Goal: Obtain resource: Download file/media

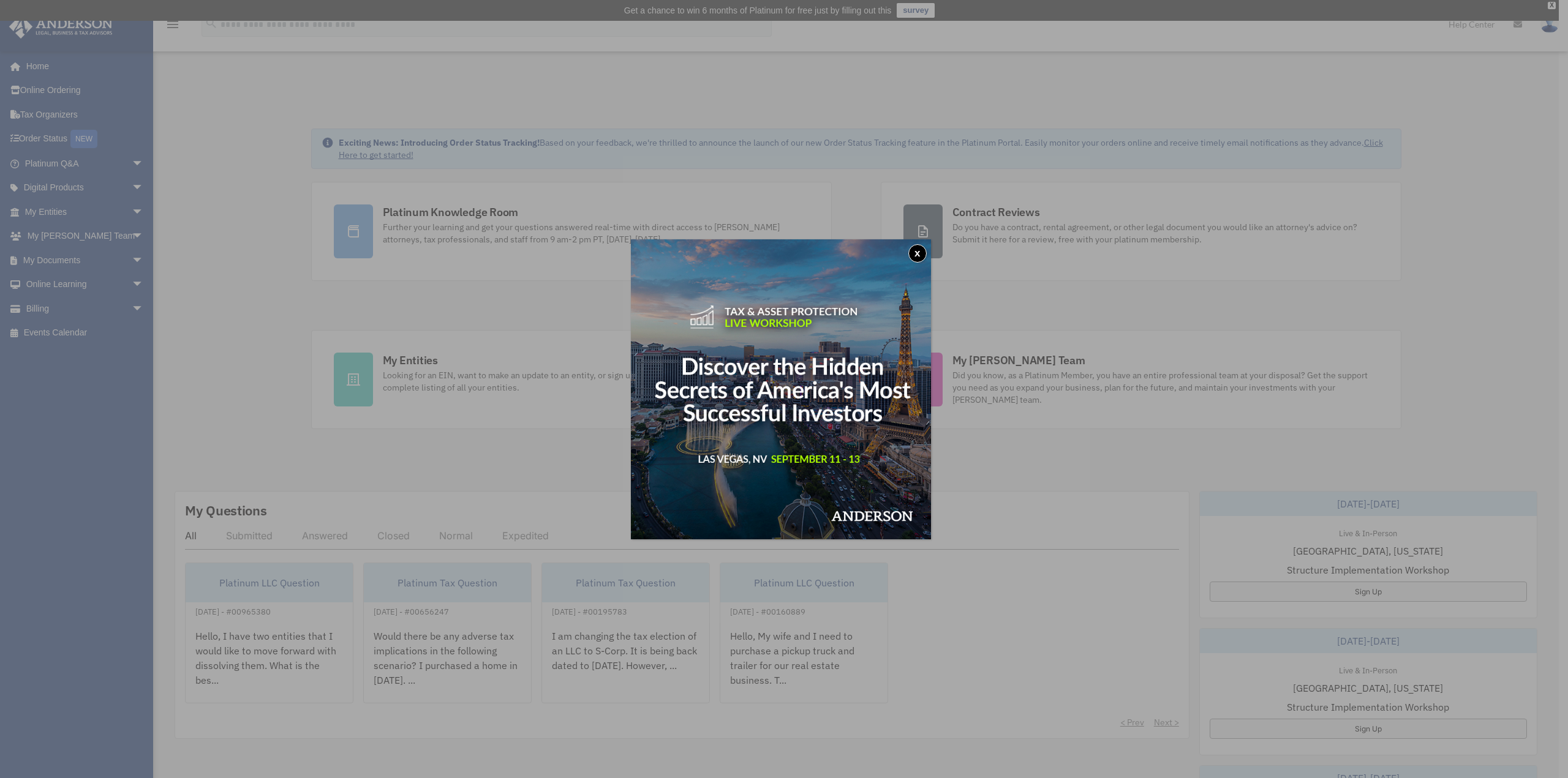
click at [921, 254] on button "x" at bounding box center [917, 253] width 18 height 18
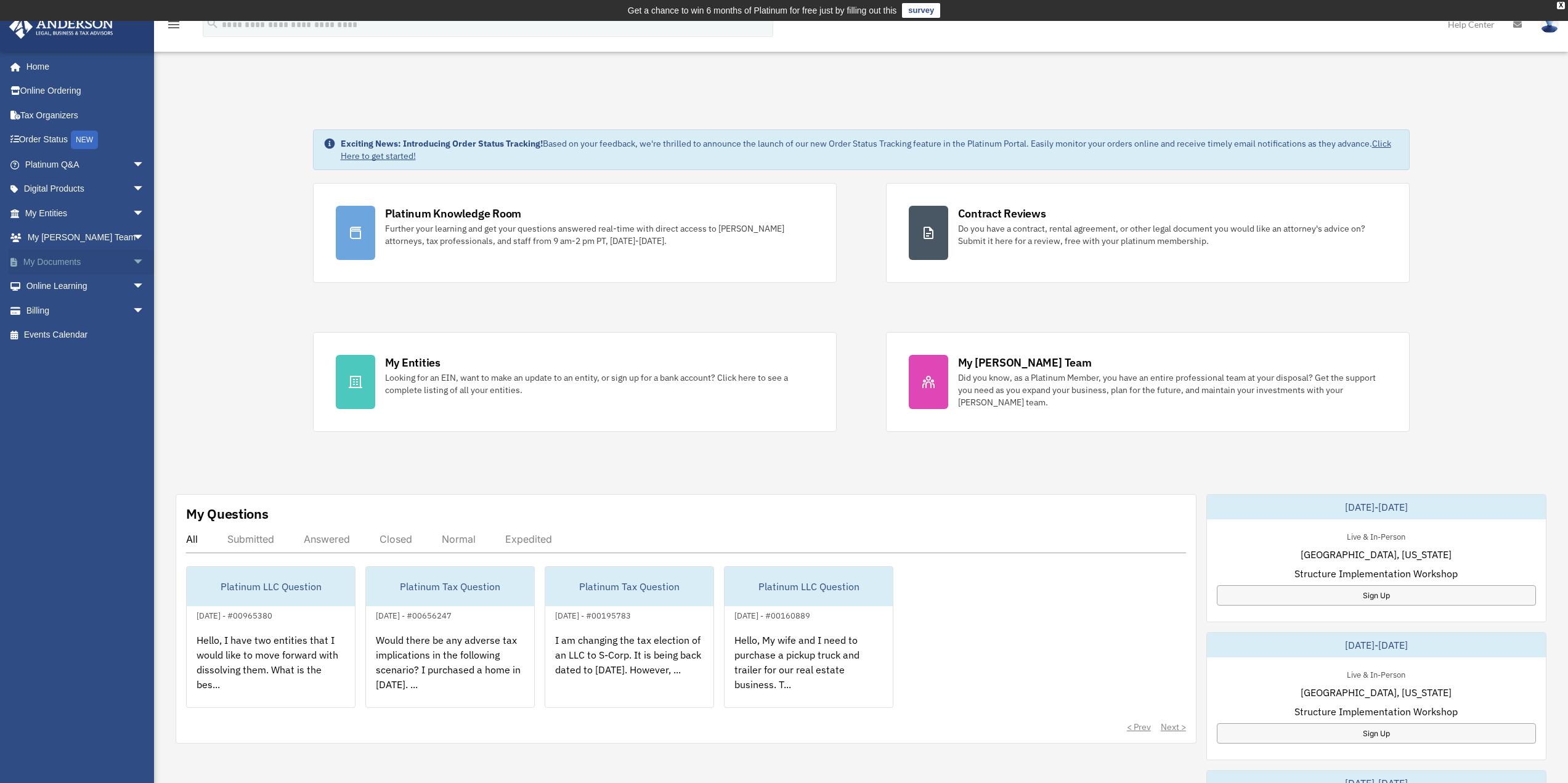
click at [46, 255] on link "My Documents arrow_drop_down" at bounding box center [86, 262] width 155 height 25
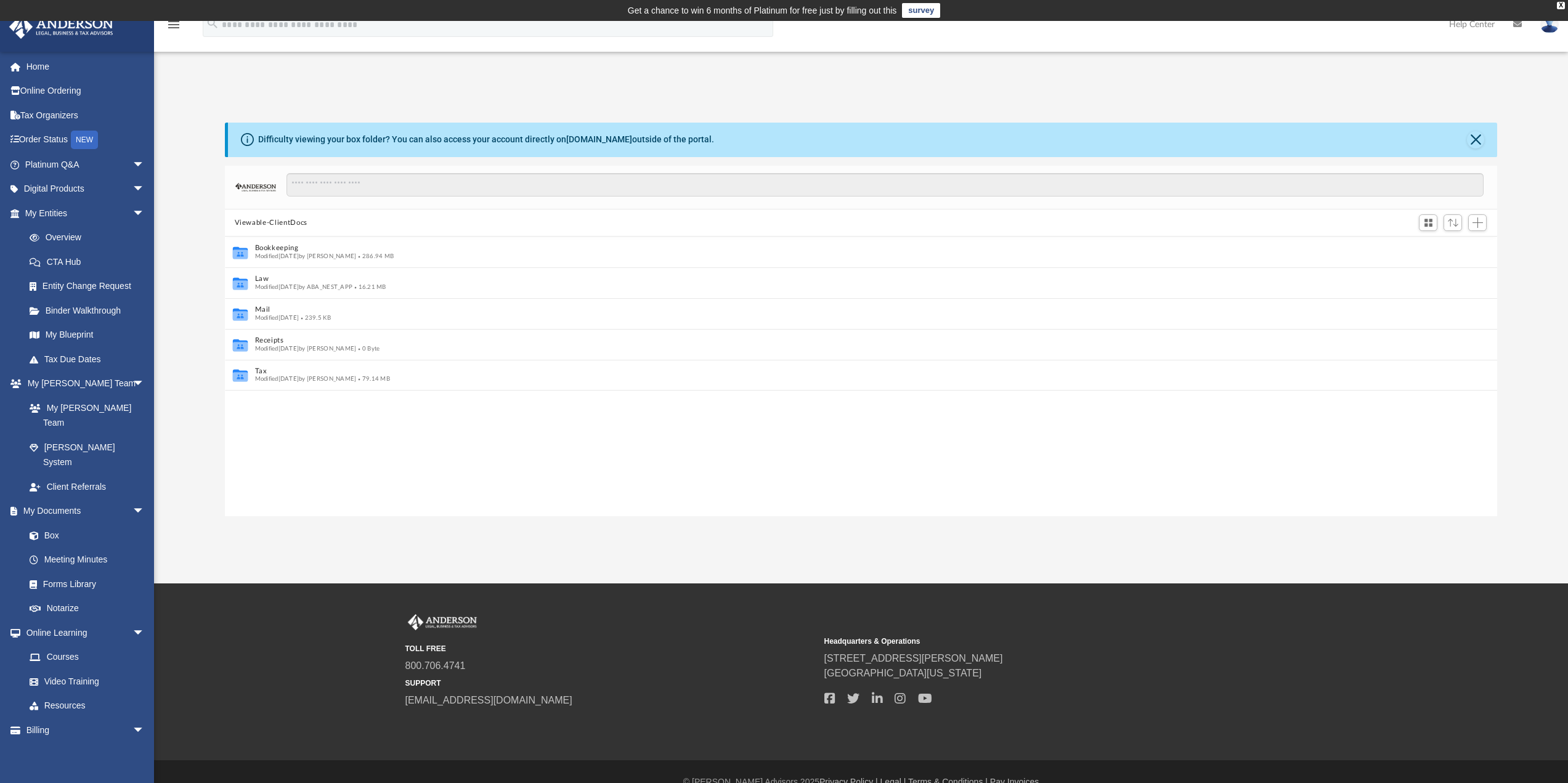
scroll to position [10, 10]
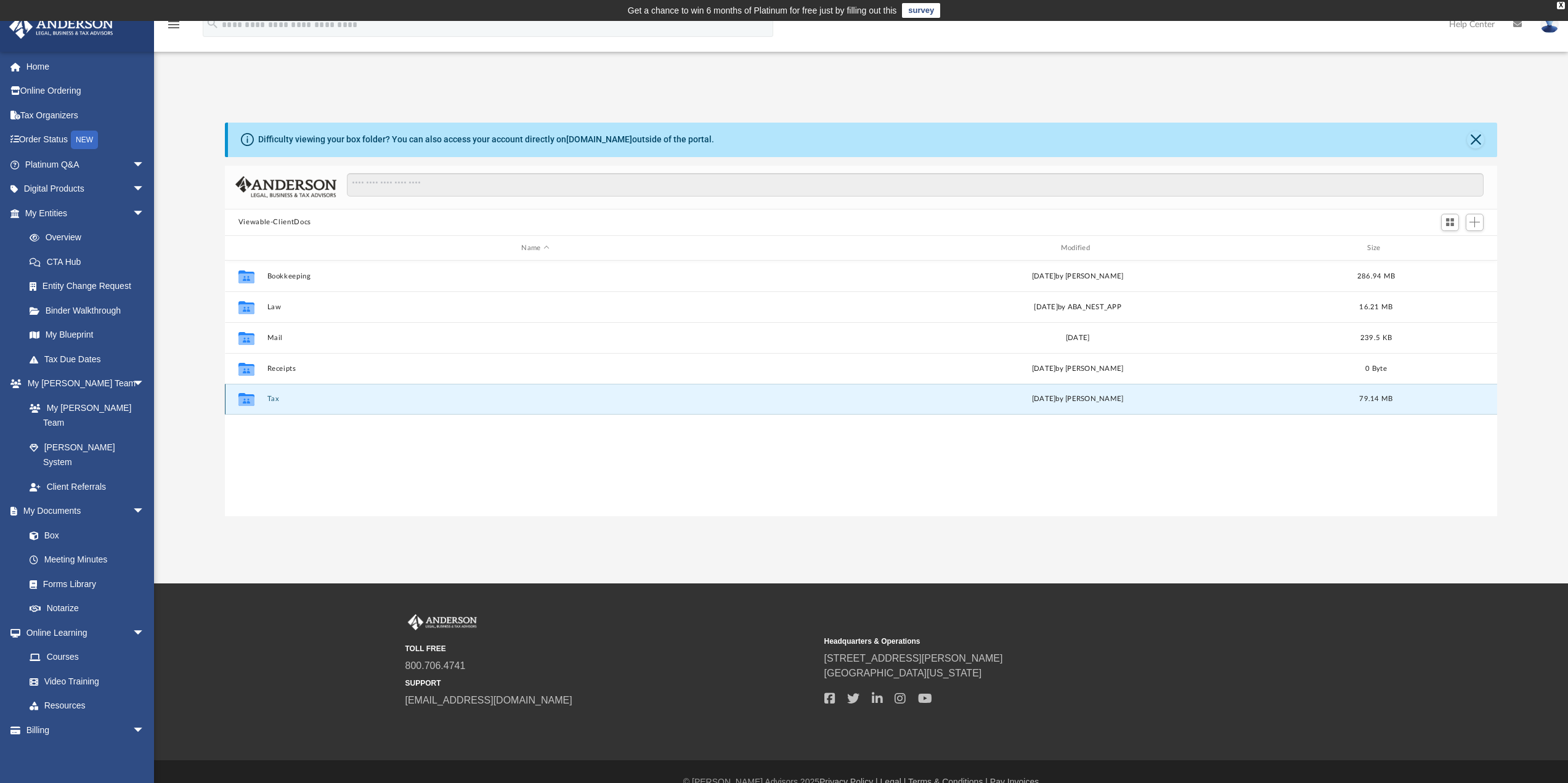
click at [276, 400] on button "Tax" at bounding box center [535, 399] width 537 height 8
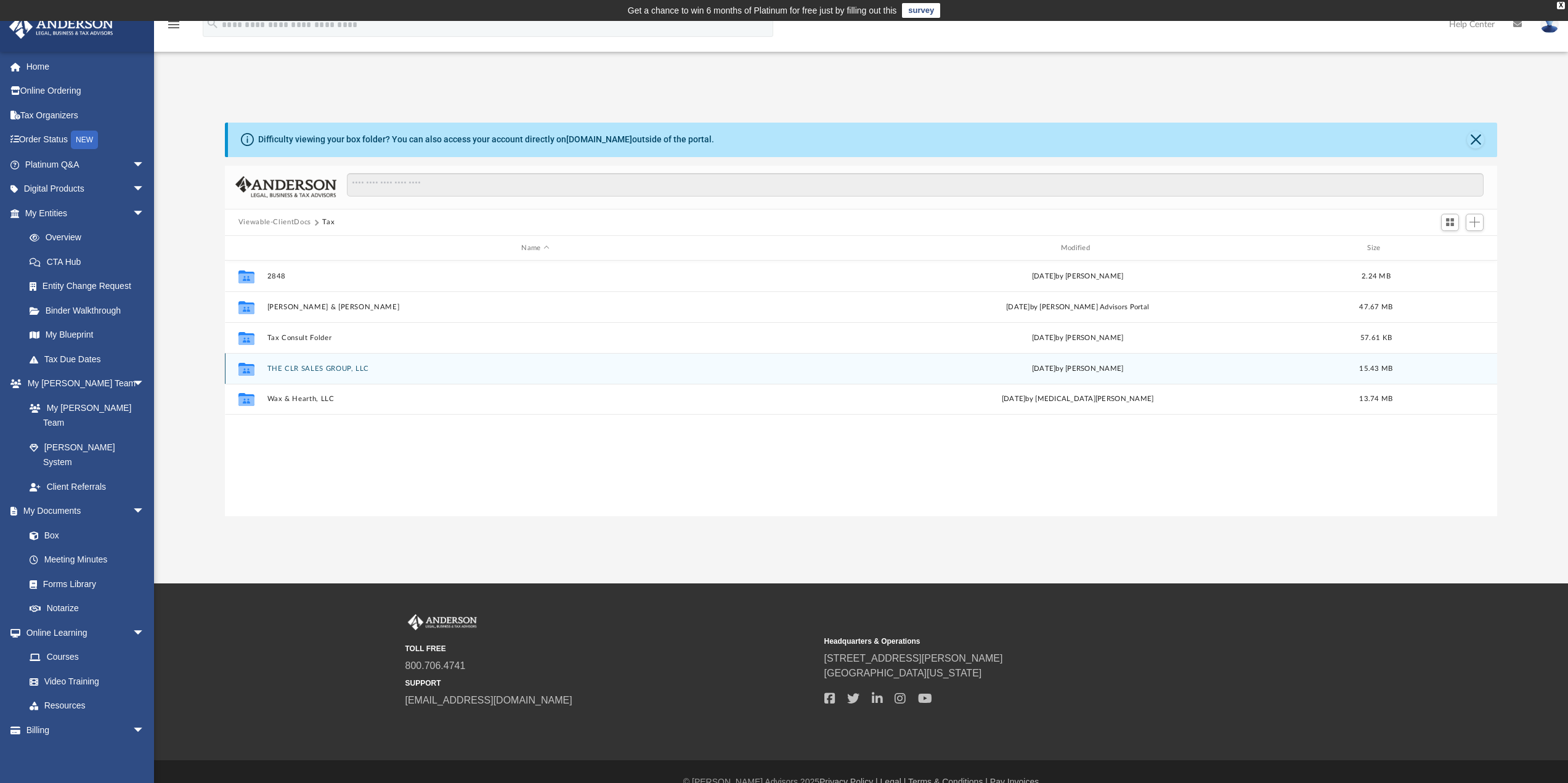
click at [320, 368] on button "THE CLR SALES GROUP, LLC" at bounding box center [535, 368] width 537 height 8
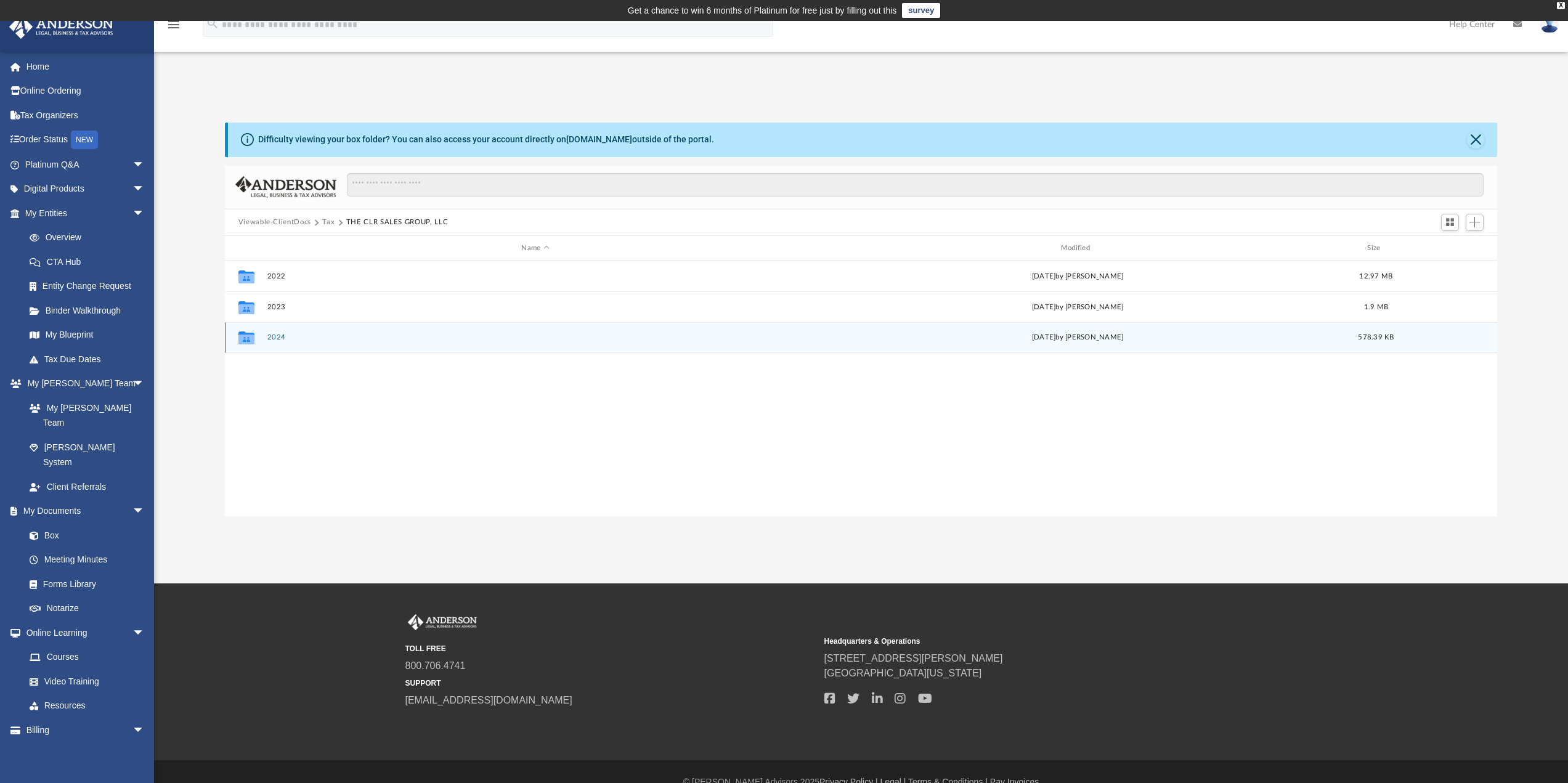
click at [278, 338] on button "2024" at bounding box center [535, 338] width 537 height 8
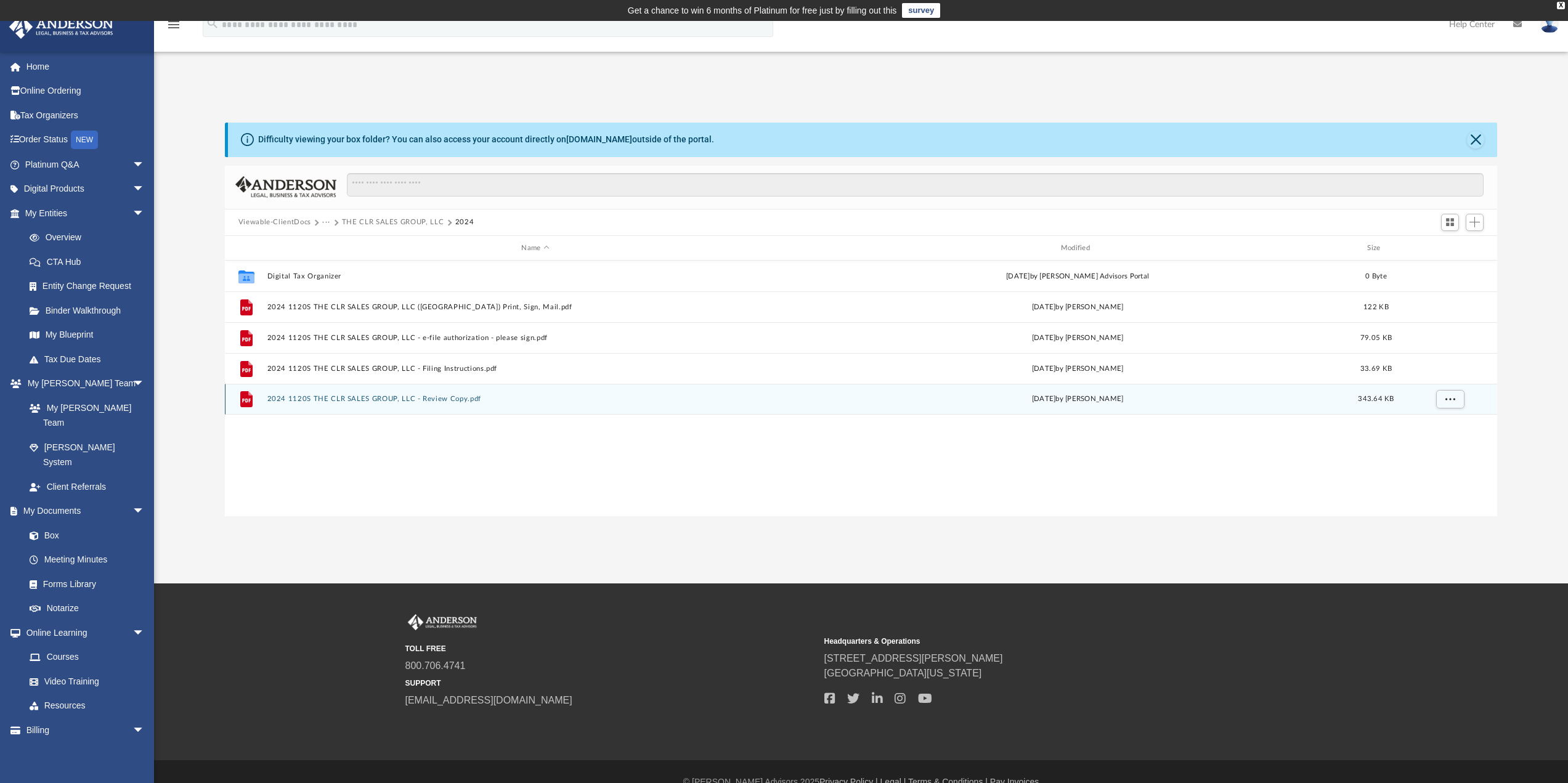
click at [439, 399] on button "2024 1120S THE CLR SALES GROUP, LLC - Review Copy.pdf" at bounding box center [535, 399] width 537 height 8
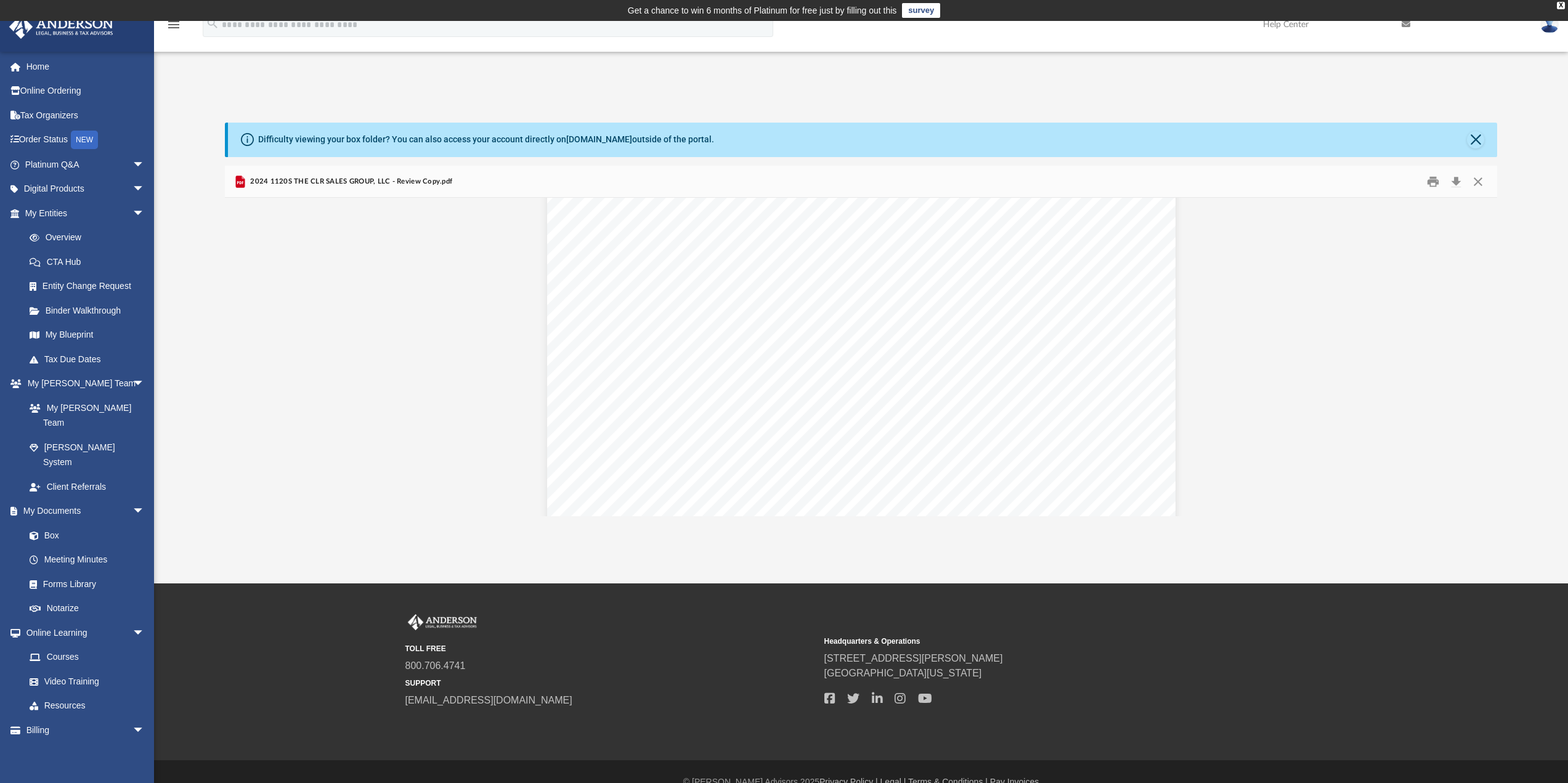
scroll to position [6776, 0]
click at [1475, 137] on button "Close" at bounding box center [1475, 140] width 17 height 17
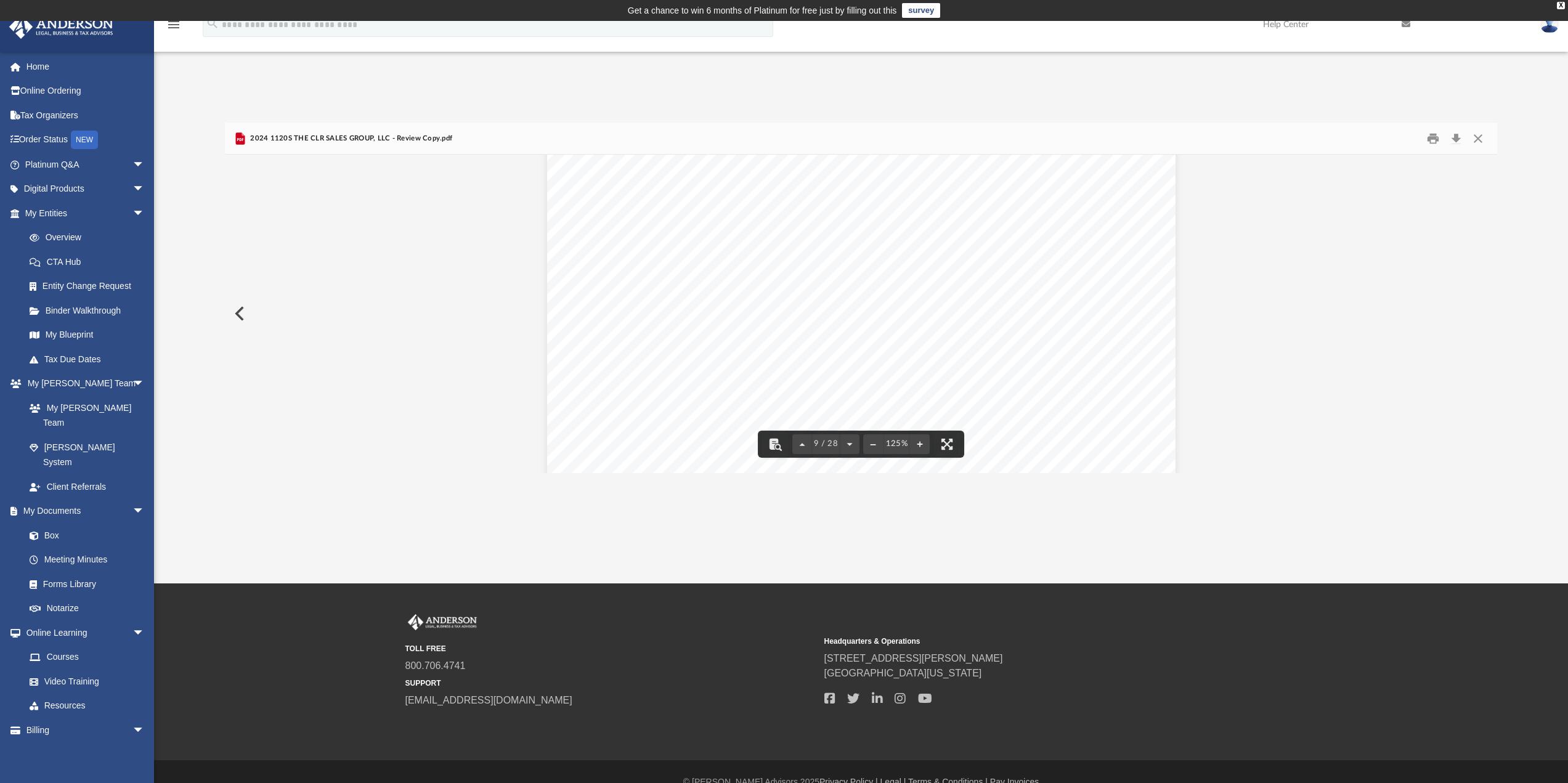
scroll to position [6468, 0]
click at [1480, 131] on button "Close" at bounding box center [1478, 138] width 22 height 19
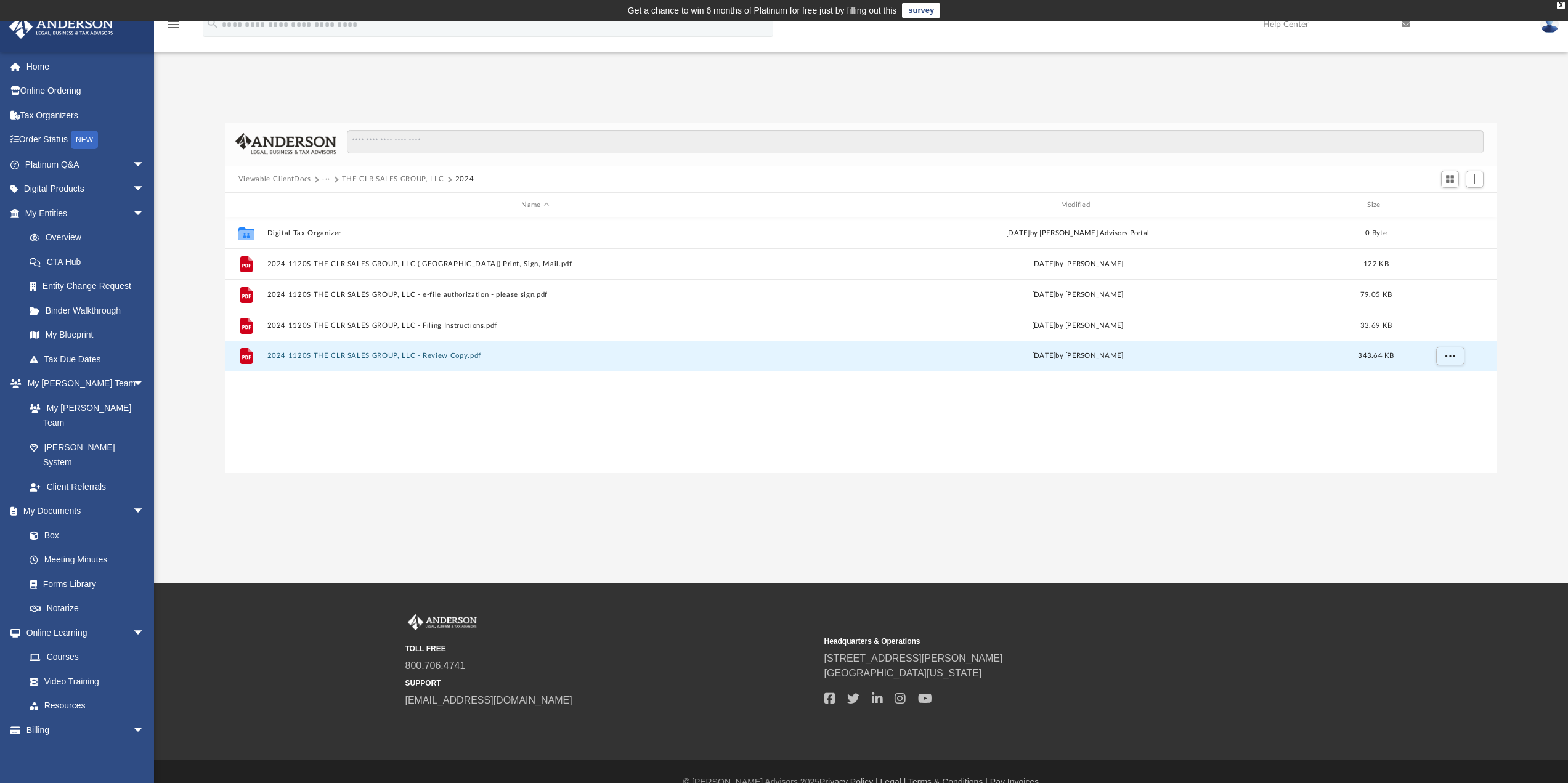
click at [300, 177] on button "Viewable-ClientDocs" at bounding box center [274, 179] width 72 height 11
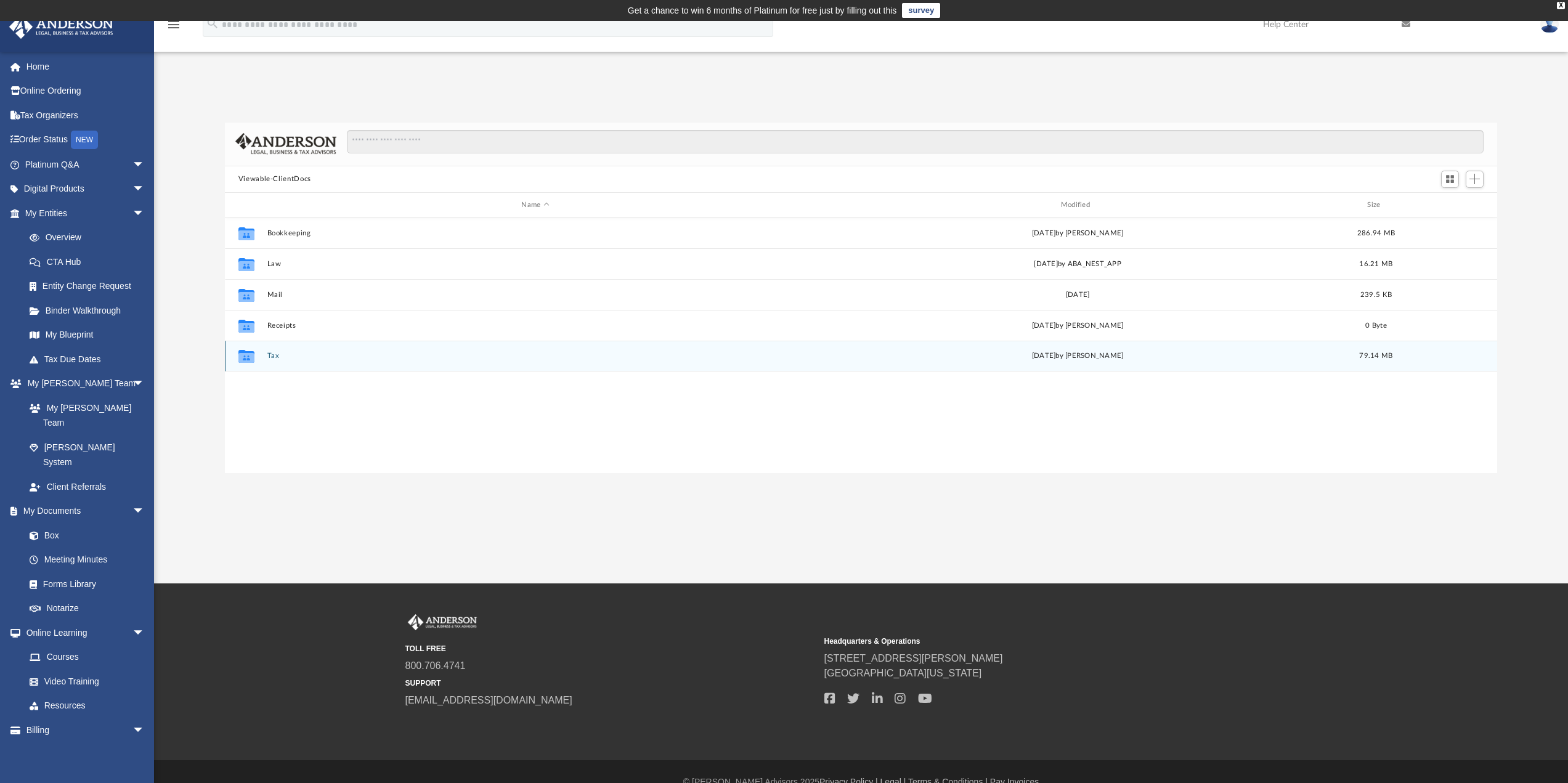
click at [272, 356] on button "Tax" at bounding box center [535, 356] width 537 height 8
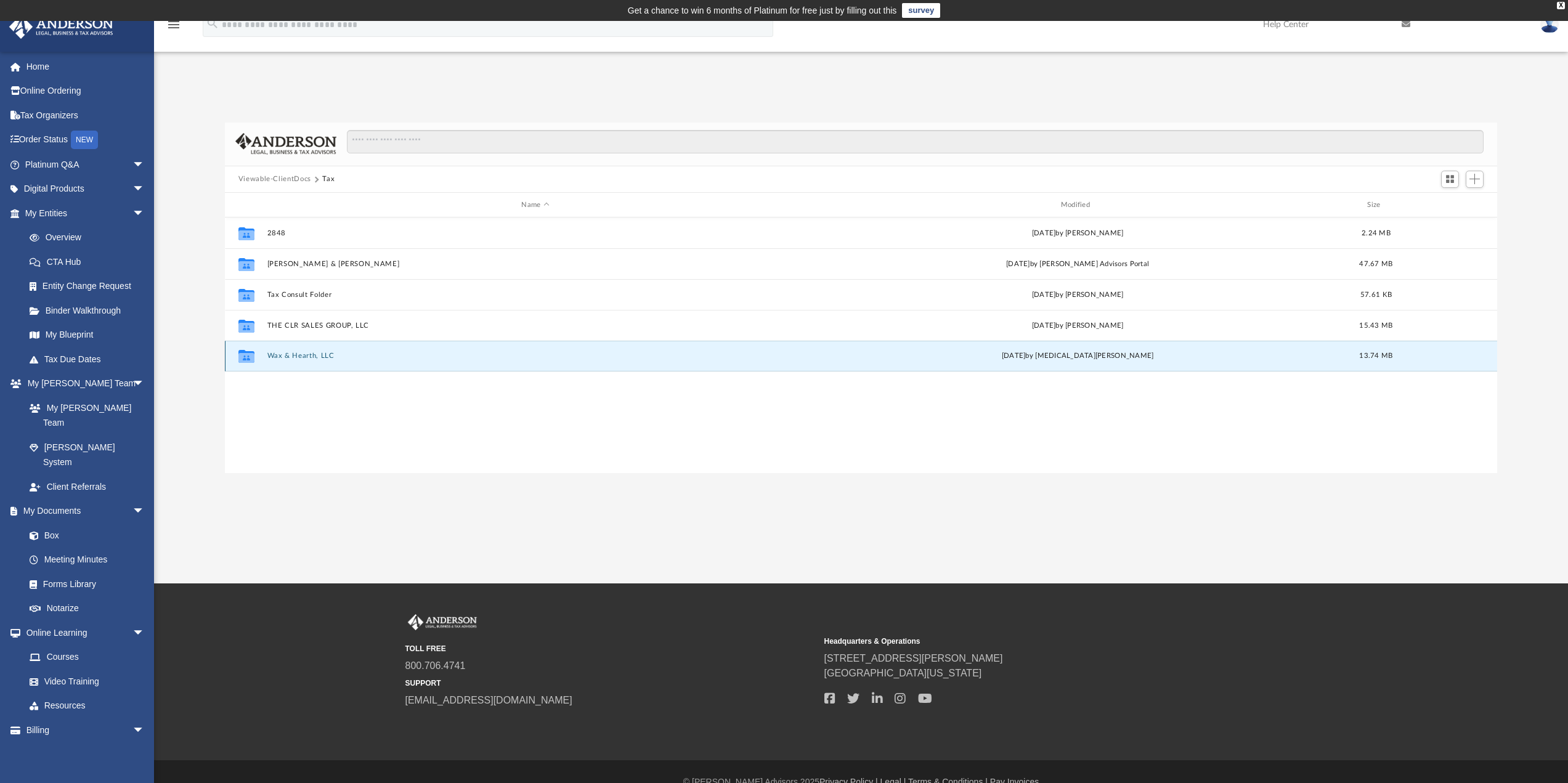
click at [305, 357] on button "Wax & Hearth, LLC" at bounding box center [535, 356] width 537 height 8
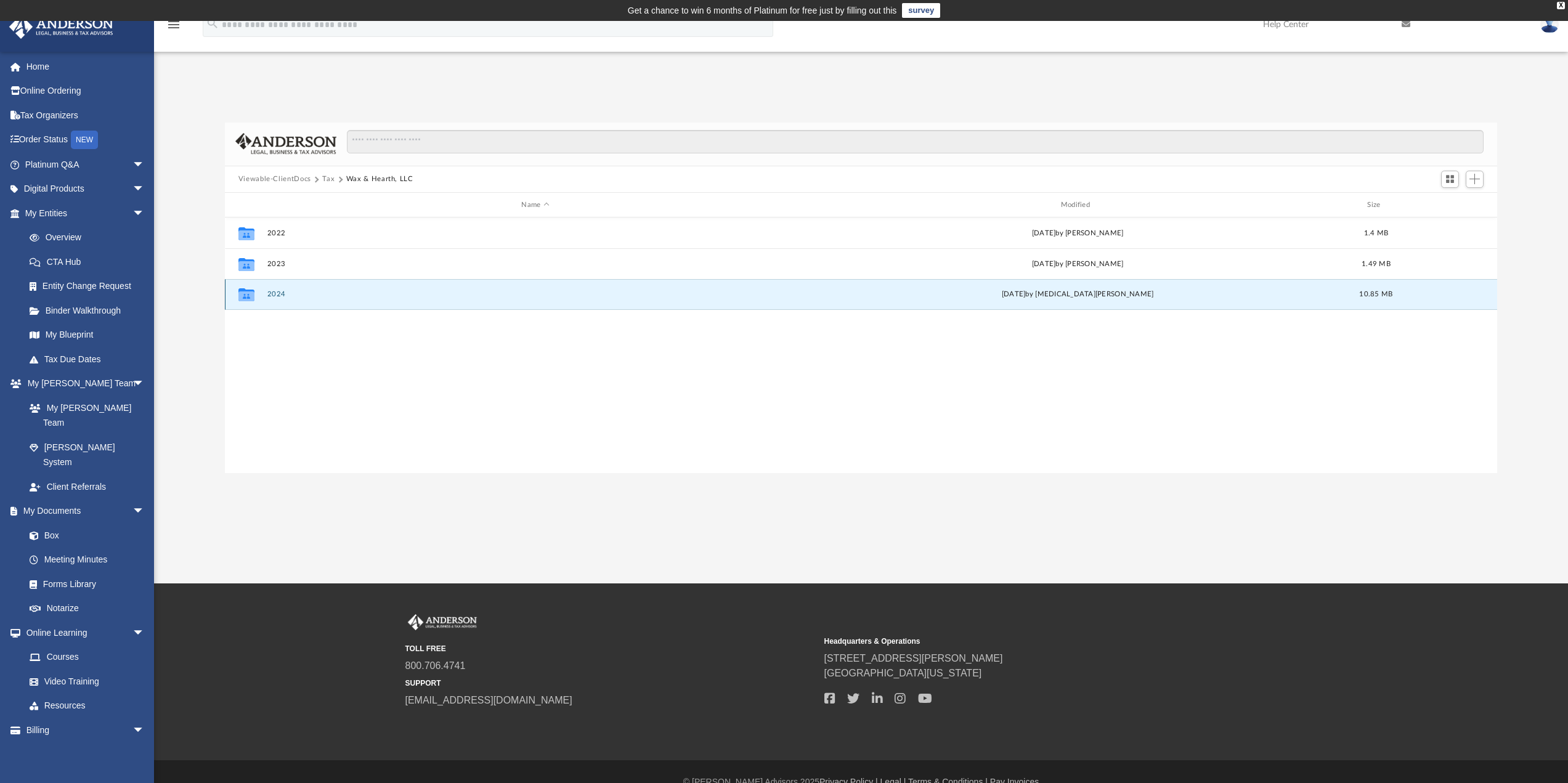
click at [276, 293] on button "2024" at bounding box center [535, 295] width 537 height 8
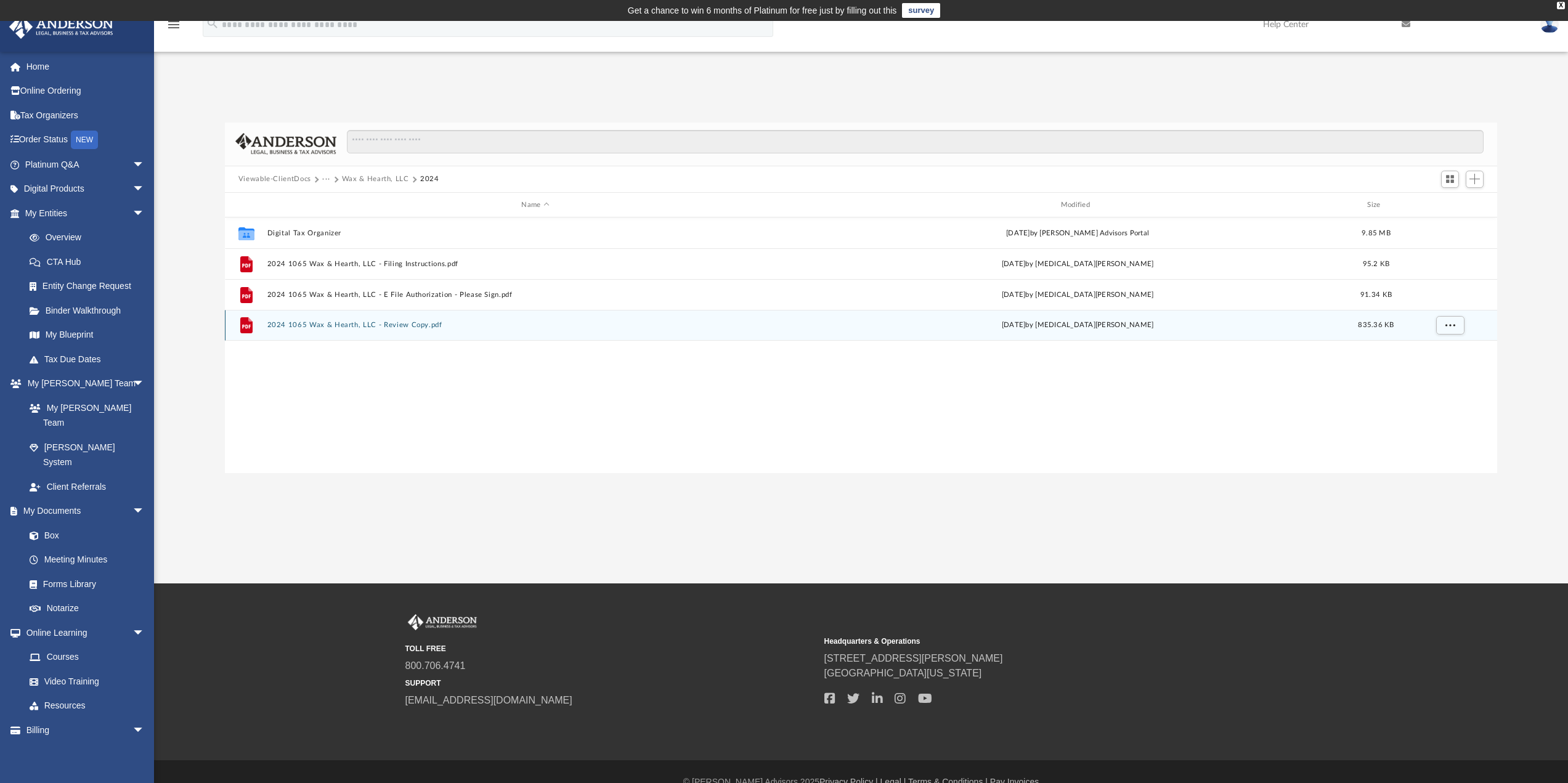
click at [349, 326] on button "2024 1065 Wax & Hearth, LLC - Review Copy.pdf" at bounding box center [535, 325] width 537 height 8
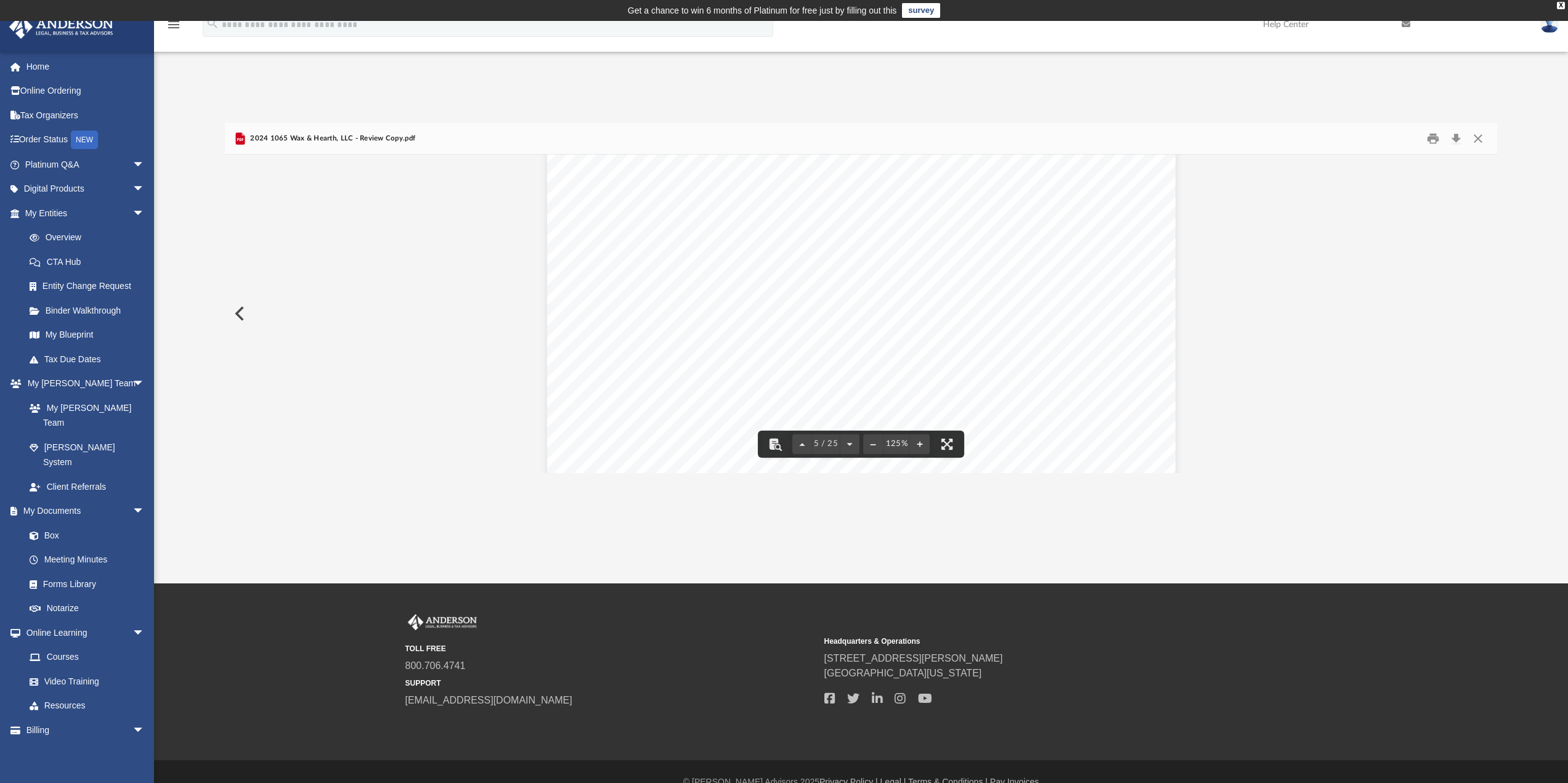
scroll to position [3327, 0]
click at [1479, 138] on button "Close" at bounding box center [1478, 138] width 22 height 19
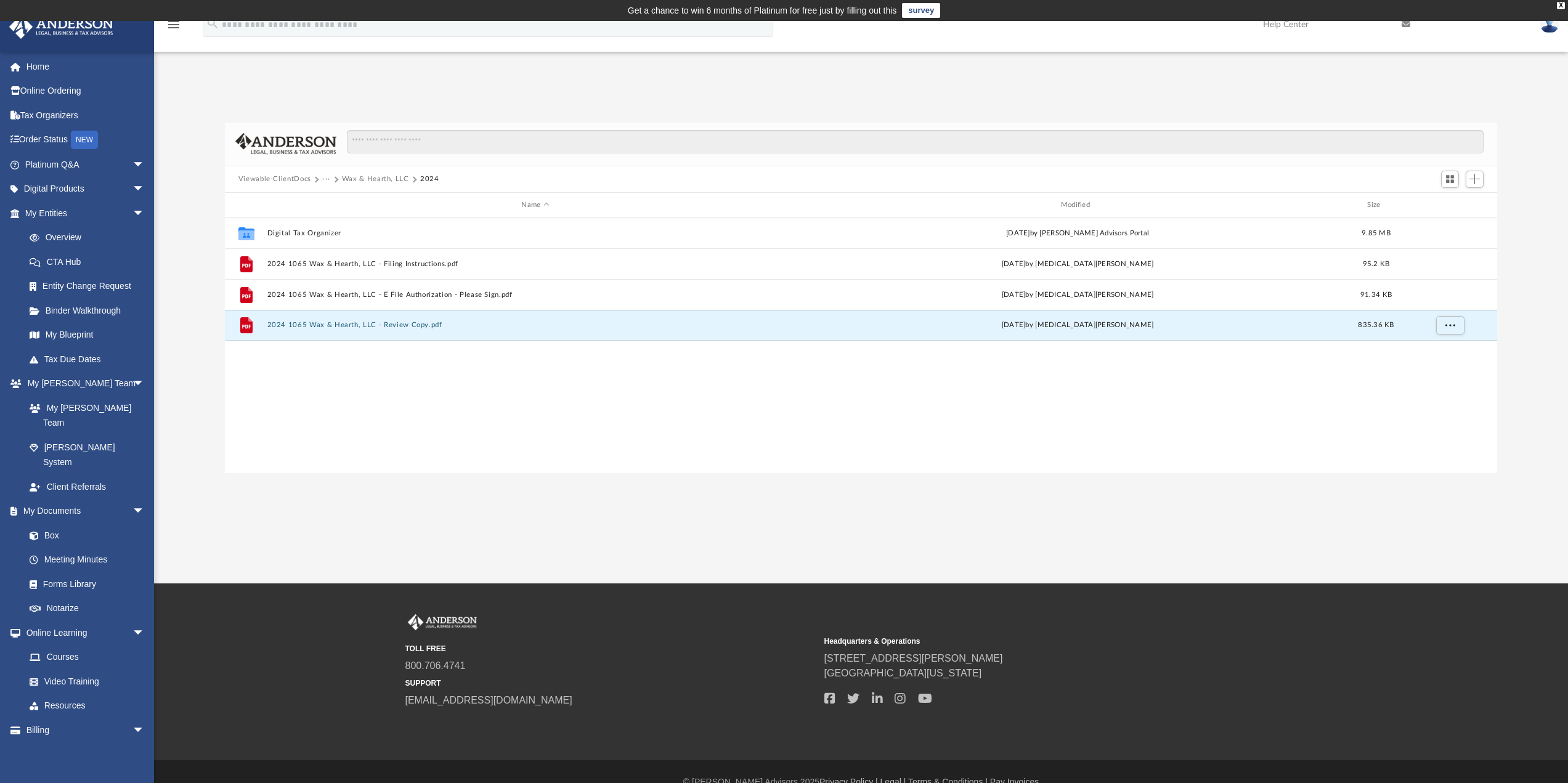
click at [292, 178] on button "Viewable-ClientDocs" at bounding box center [274, 179] width 72 height 11
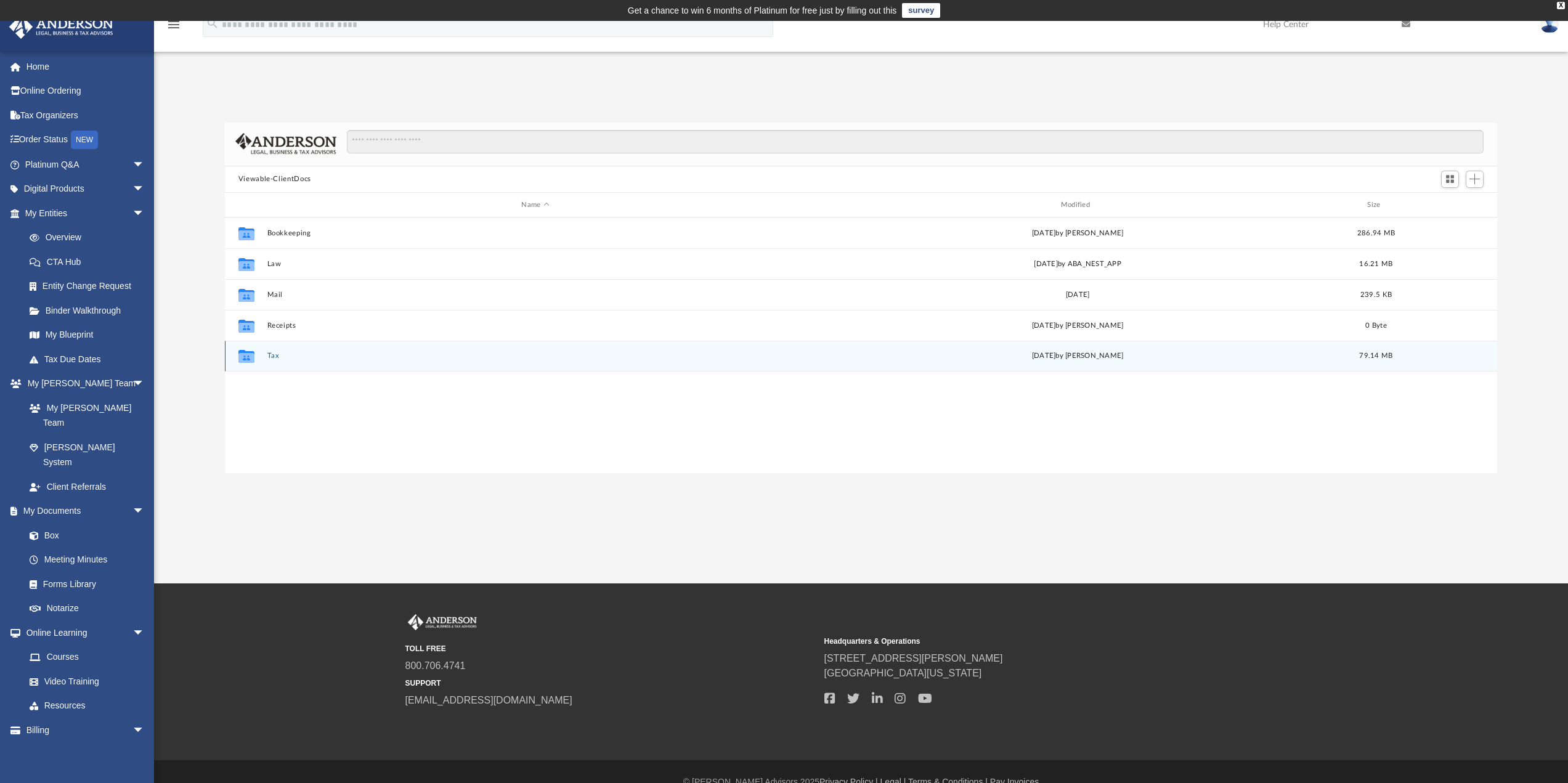
click at [272, 354] on button "Tax" at bounding box center [535, 356] width 537 height 8
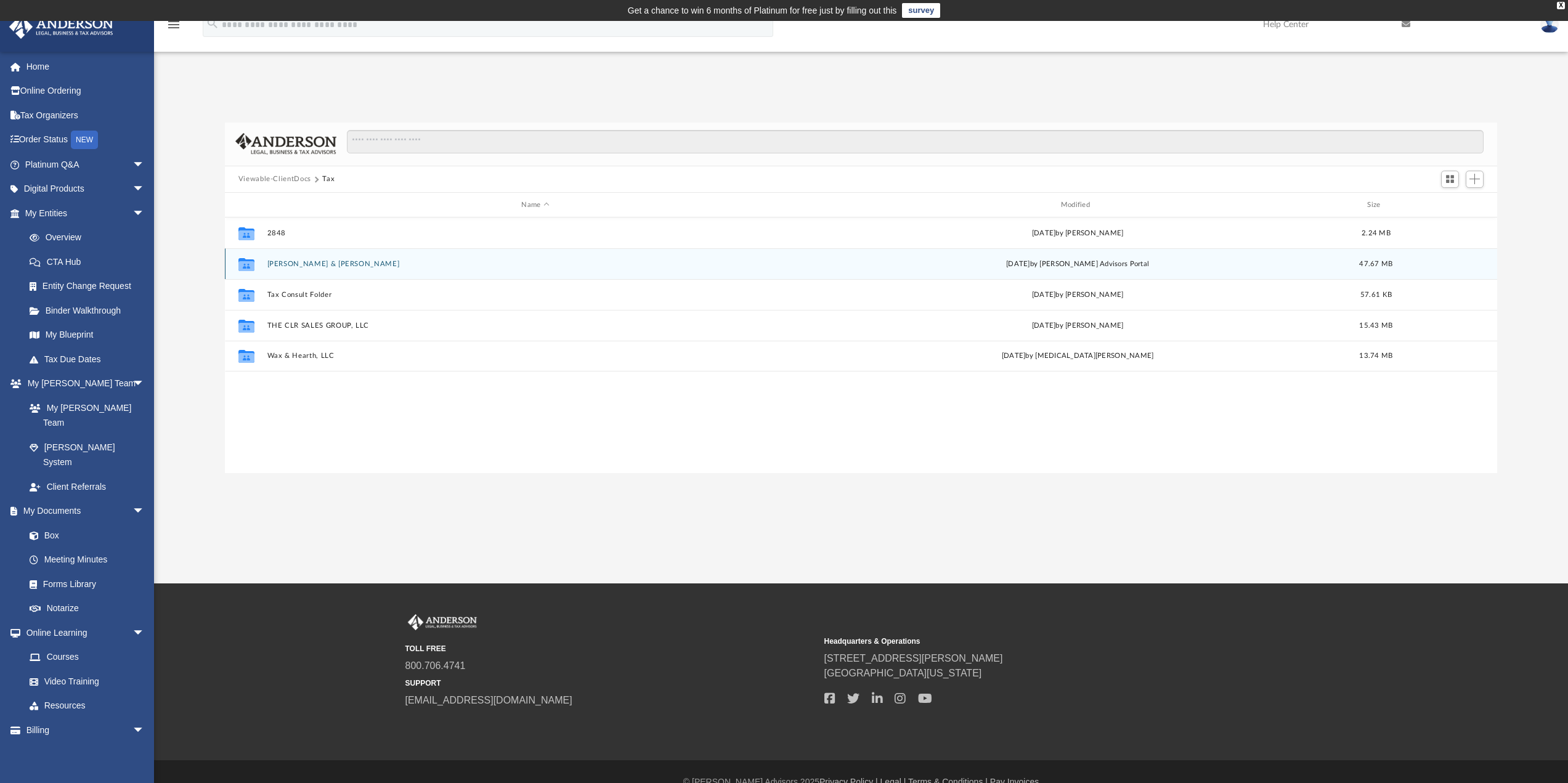
click at [310, 260] on button "Reese, Leonard & Carmen" at bounding box center [535, 264] width 537 height 8
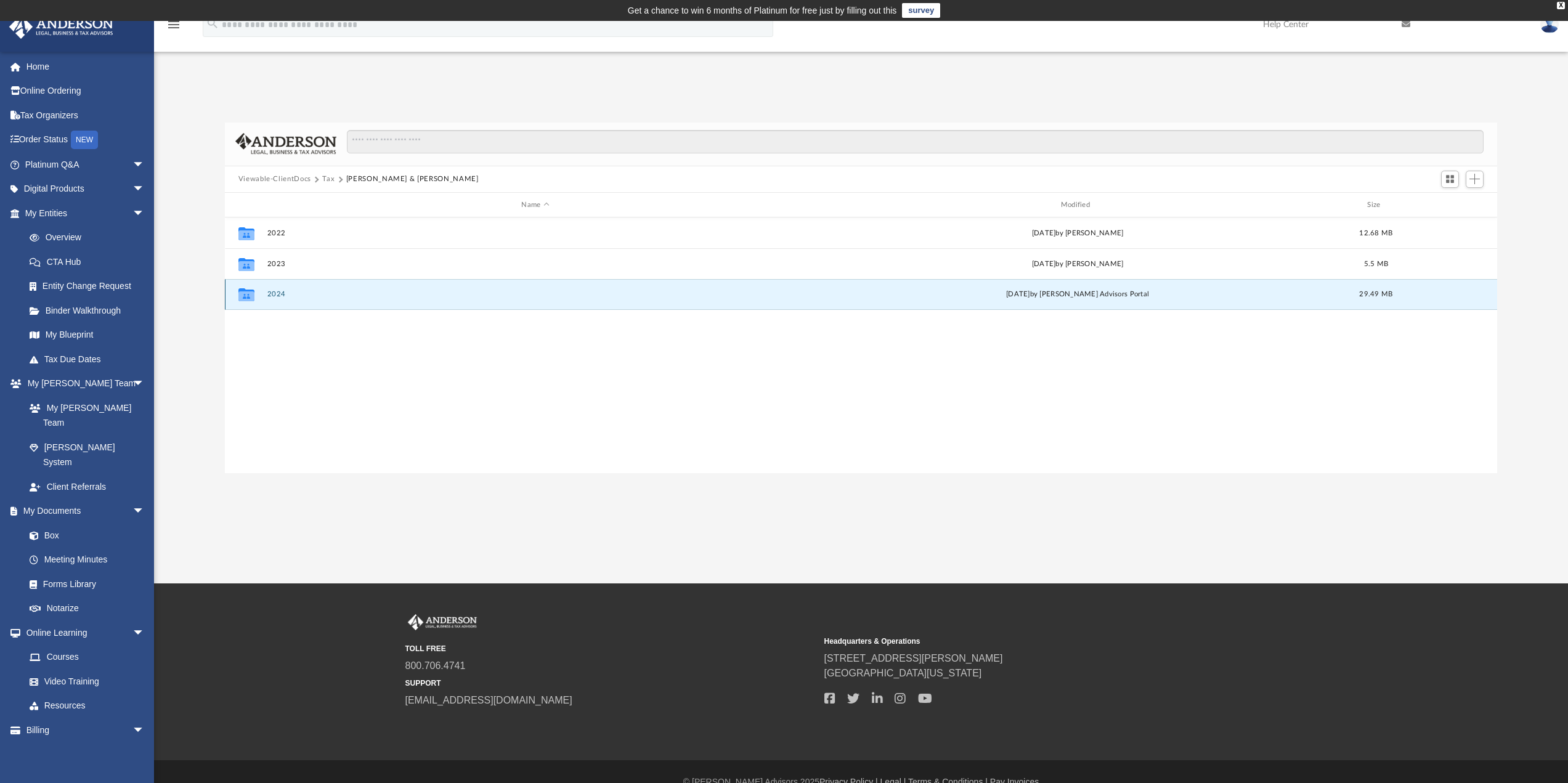
click at [276, 292] on button "2024" at bounding box center [535, 295] width 537 height 8
